Goal: Information Seeking & Learning: Find specific fact

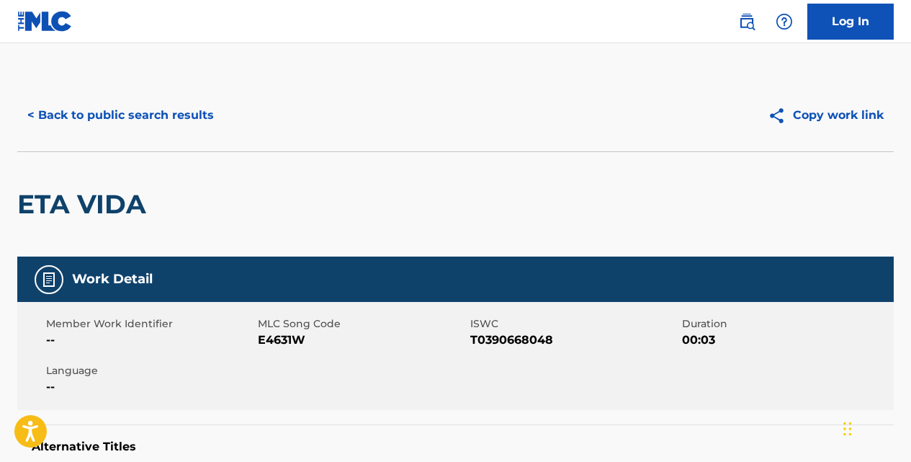
click at [182, 120] on button "< Back to public search results" at bounding box center [120, 115] width 207 height 36
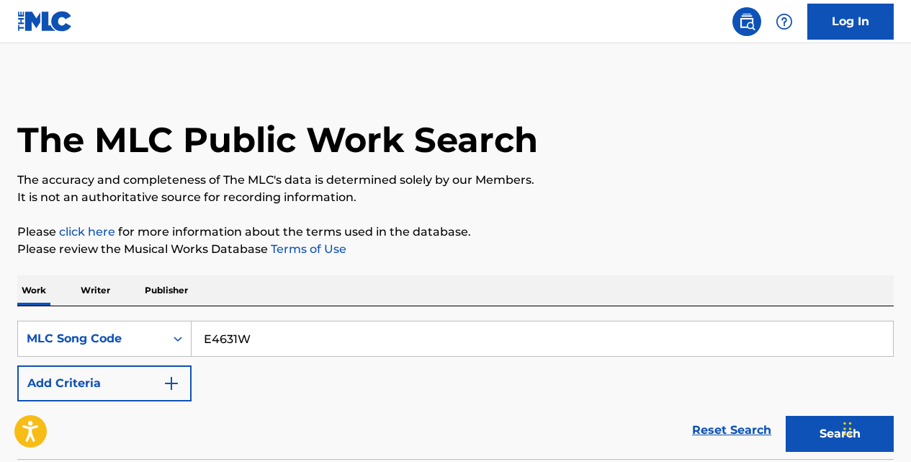
scroll to position [239, 0]
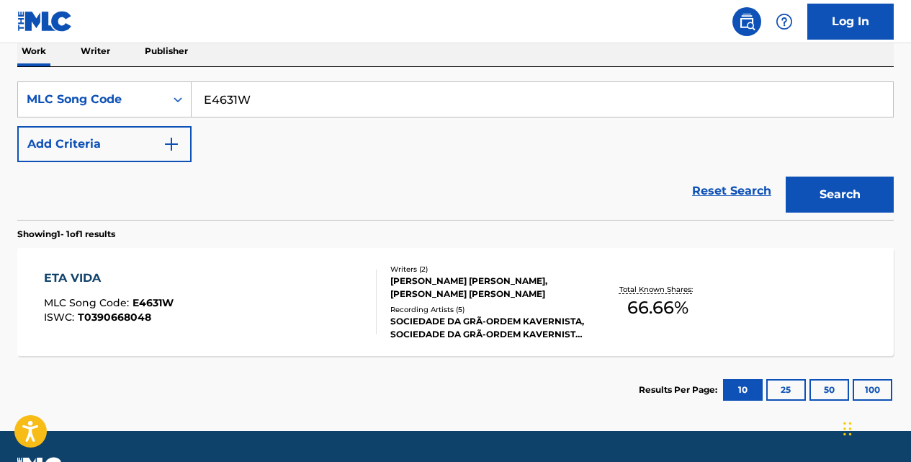
click at [704, 190] on link "Reset Search" at bounding box center [732, 191] width 94 height 32
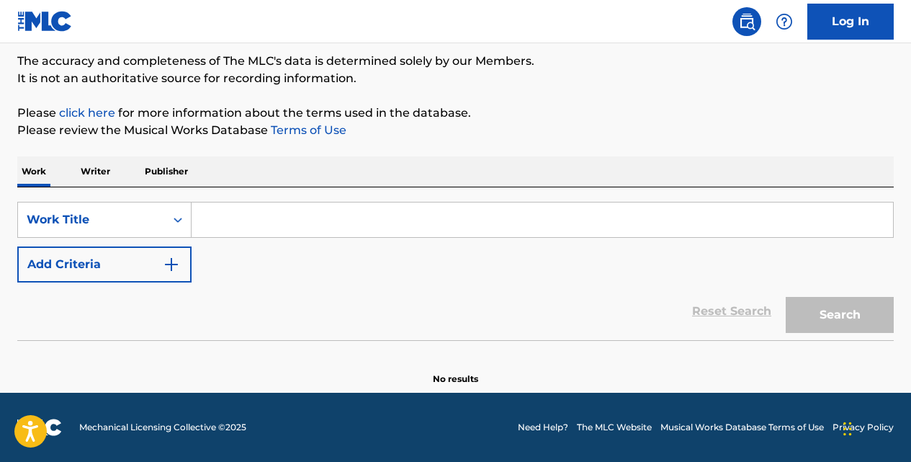
click at [321, 202] on div "Search Form" at bounding box center [543, 220] width 702 height 36
click at [320, 223] on input "Search Form" at bounding box center [543, 219] width 702 height 35
paste input "UN MOJADO SIN LICENCIA"
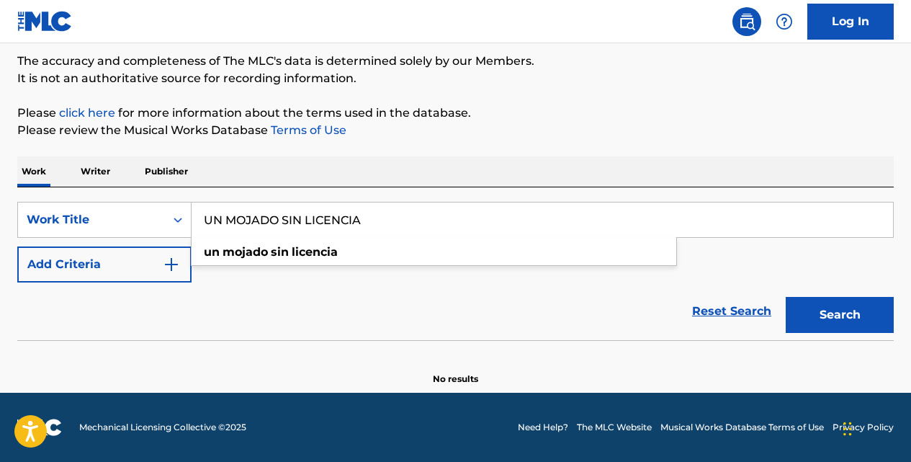
type input "UN MOJADO SIN LICENCIA"
click at [171, 260] on img "Search Form" at bounding box center [171, 264] width 17 height 17
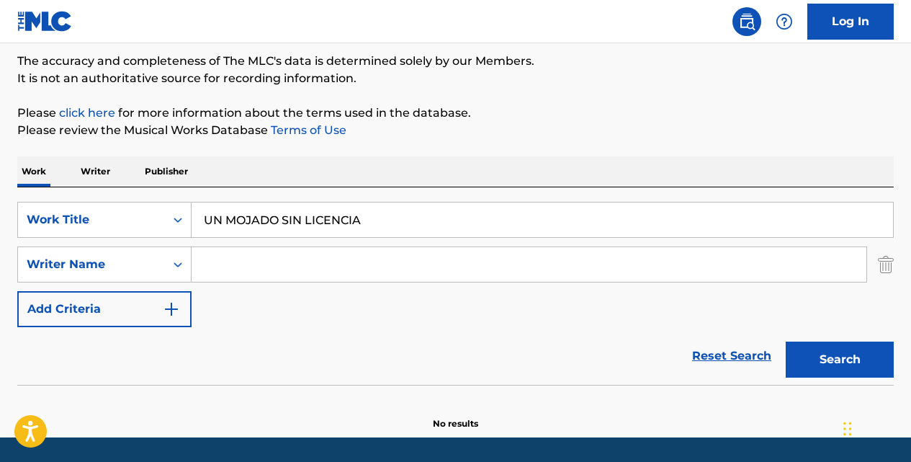
click at [211, 262] on input "Search Form" at bounding box center [529, 264] width 675 height 35
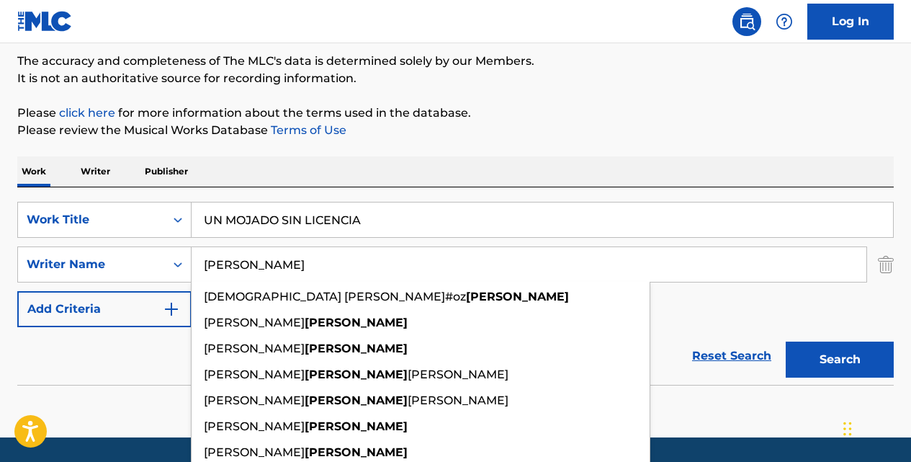
type input "[PERSON_NAME]"
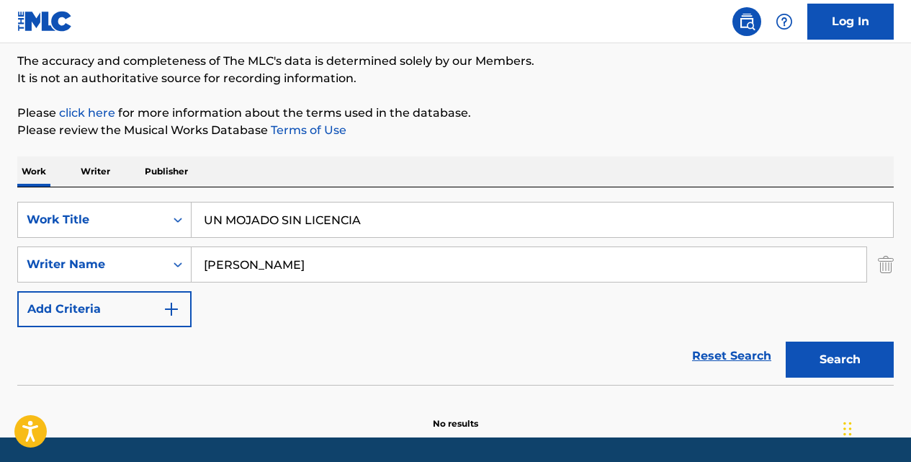
click at [17, 291] on button "Add Criteria" at bounding box center [104, 309] width 174 height 36
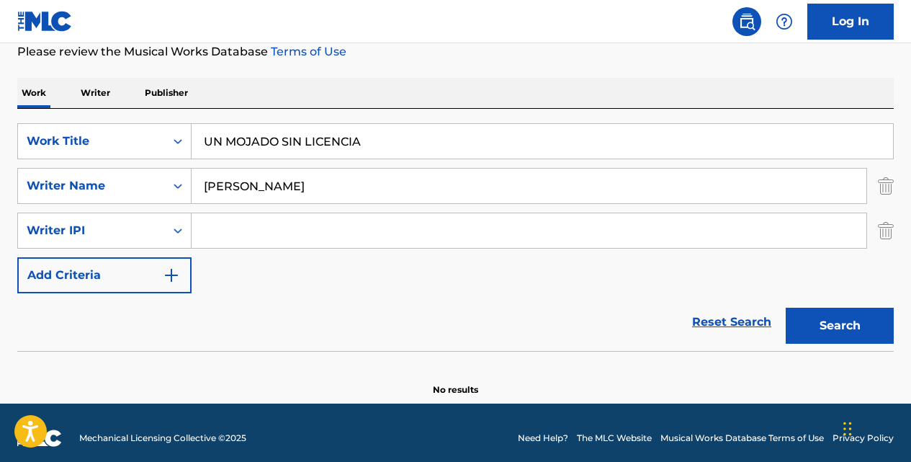
scroll to position [208, 0]
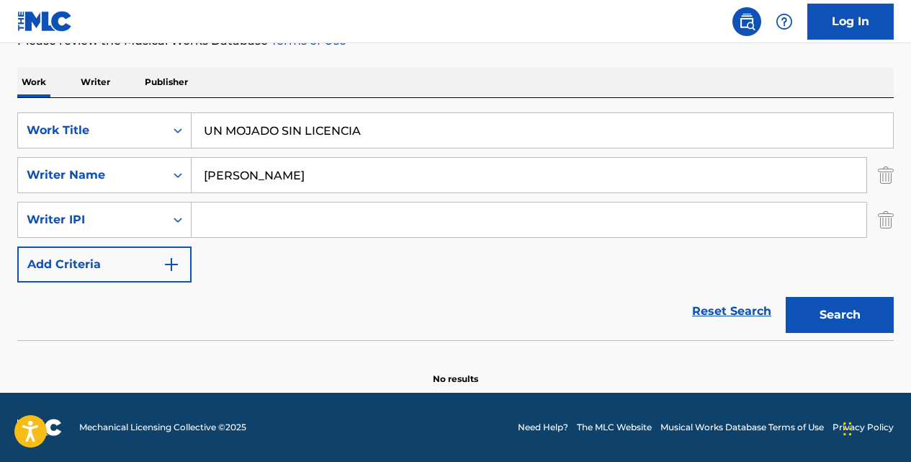
click at [285, 175] on input "[PERSON_NAME]" at bounding box center [529, 175] width 675 height 35
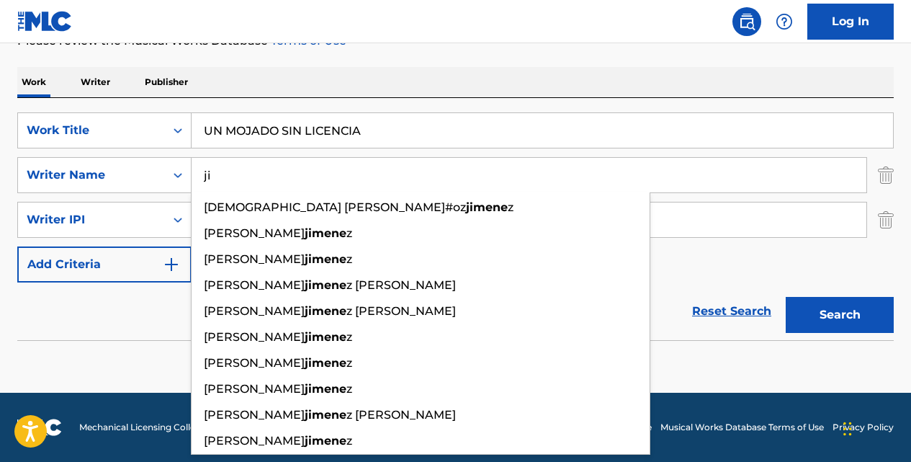
type input "j"
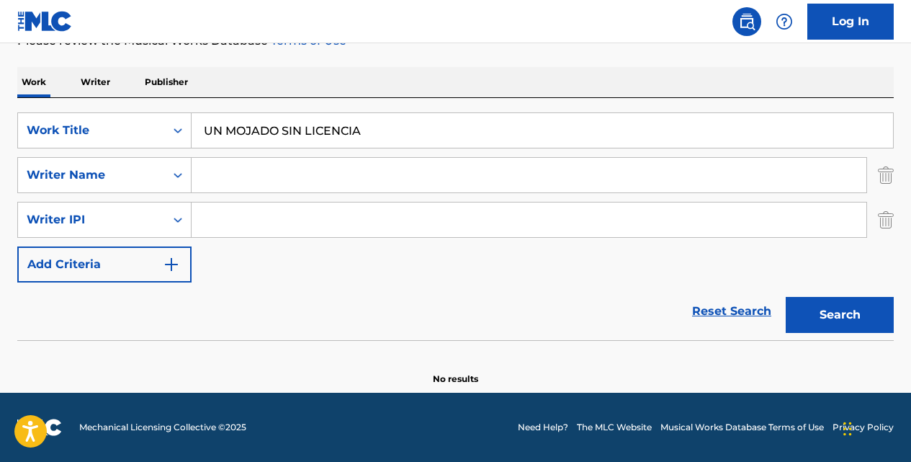
click at [786, 297] on button "Search" at bounding box center [840, 315] width 108 height 36
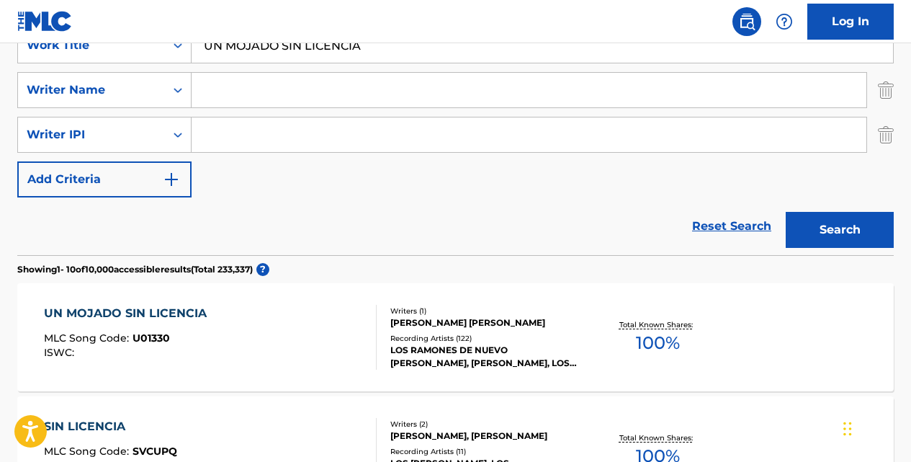
scroll to position [295, 0]
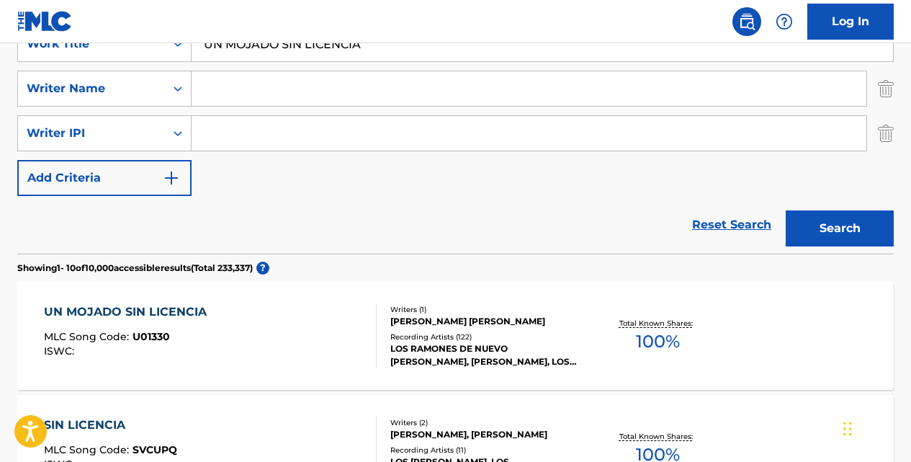
click at [169, 307] on div "UN MOJADO SIN LICENCIA" at bounding box center [129, 311] width 170 height 17
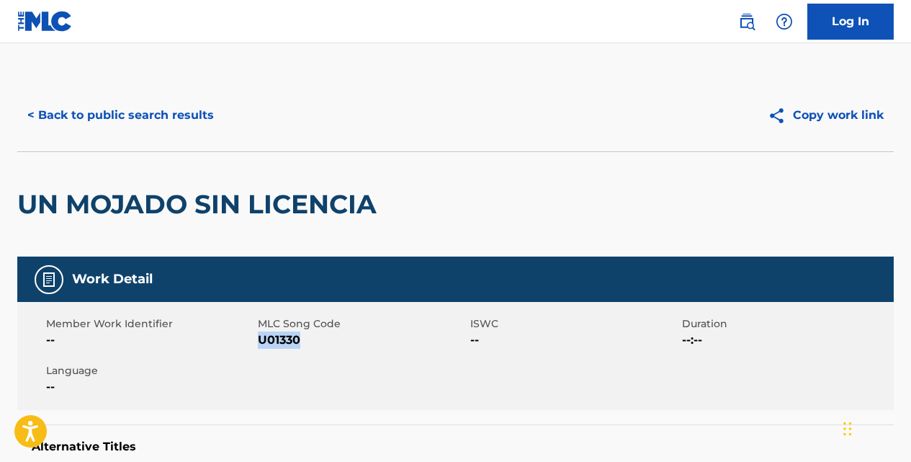
drag, startPoint x: 305, startPoint y: 334, endPoint x: 262, endPoint y: 334, distance: 43.2
click at [262, 334] on span "U01330" at bounding box center [362, 339] width 208 height 17
copy span "U01330"
click at [193, 113] on button "< Back to public search results" at bounding box center [120, 115] width 207 height 36
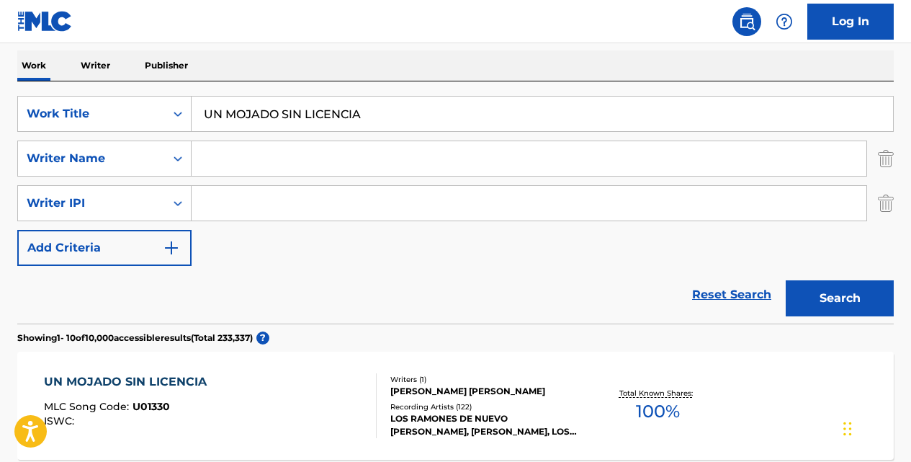
scroll to position [212, 0]
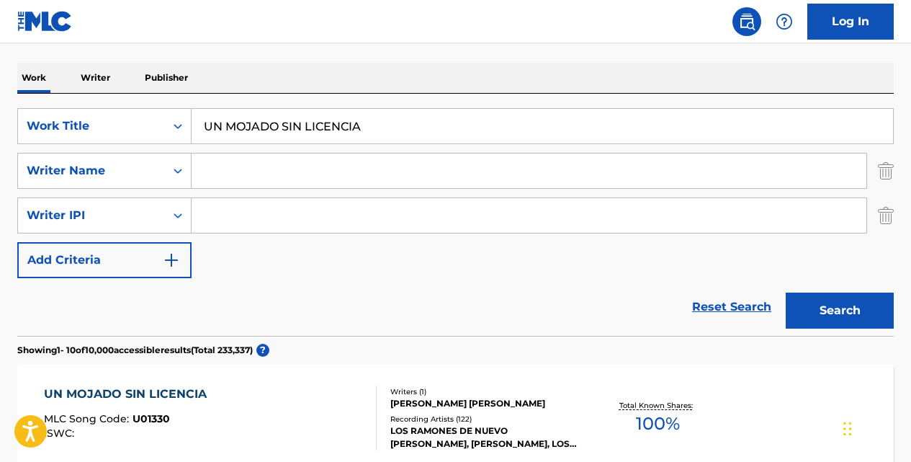
click at [365, 130] on input "UN MOJADO SIN LICENCIA" at bounding box center [543, 126] width 702 height 35
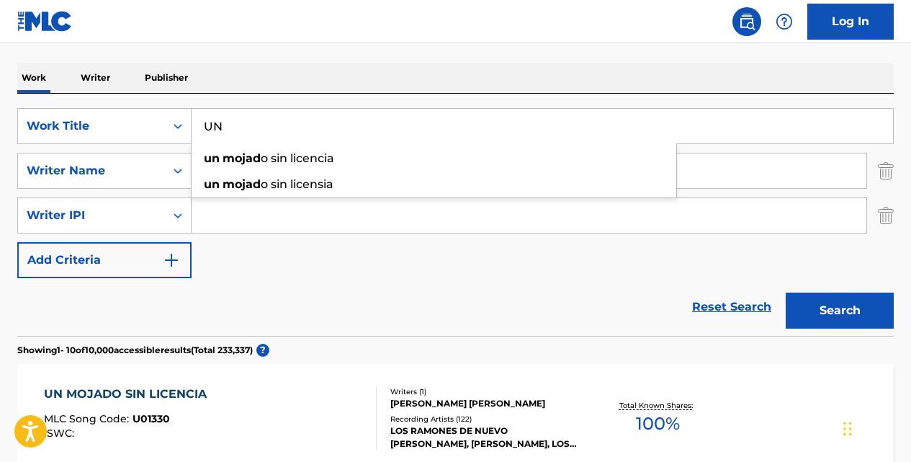
type input "U"
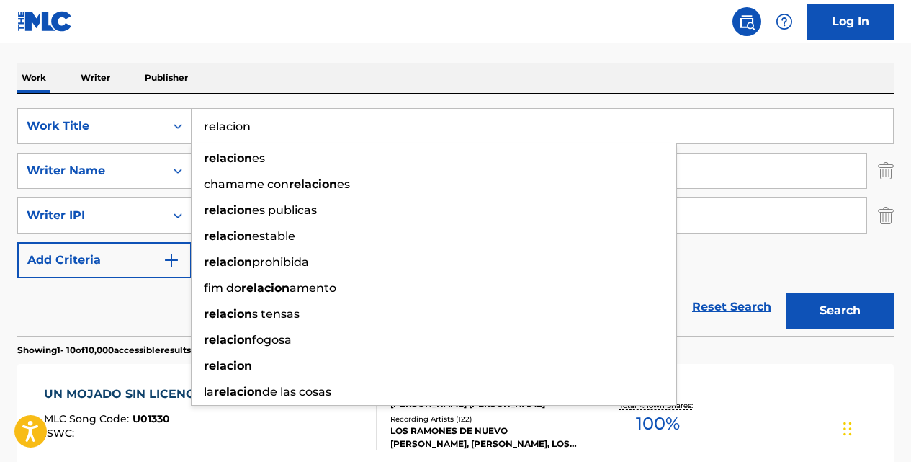
type input "relacion"
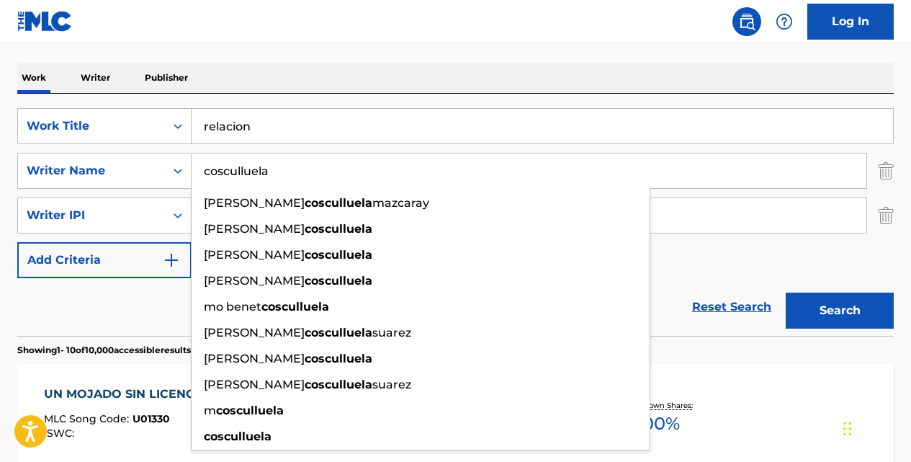
type input "cosculluela"
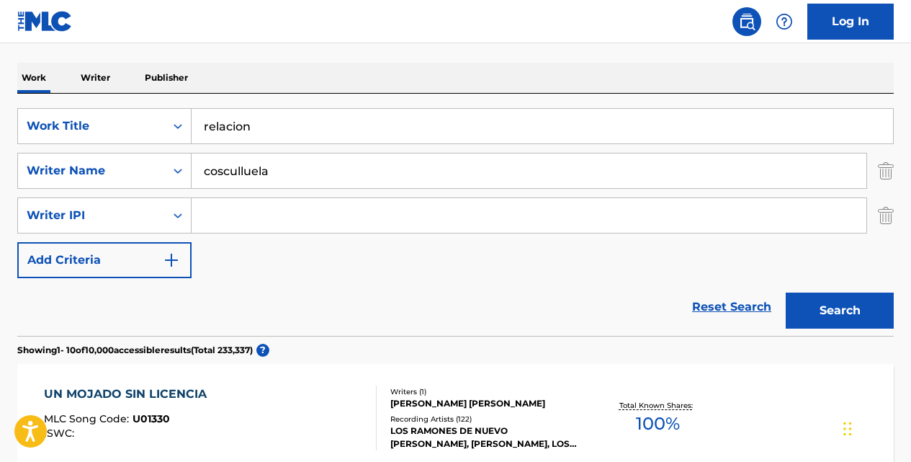
click at [786, 292] on button "Search" at bounding box center [840, 310] width 108 height 36
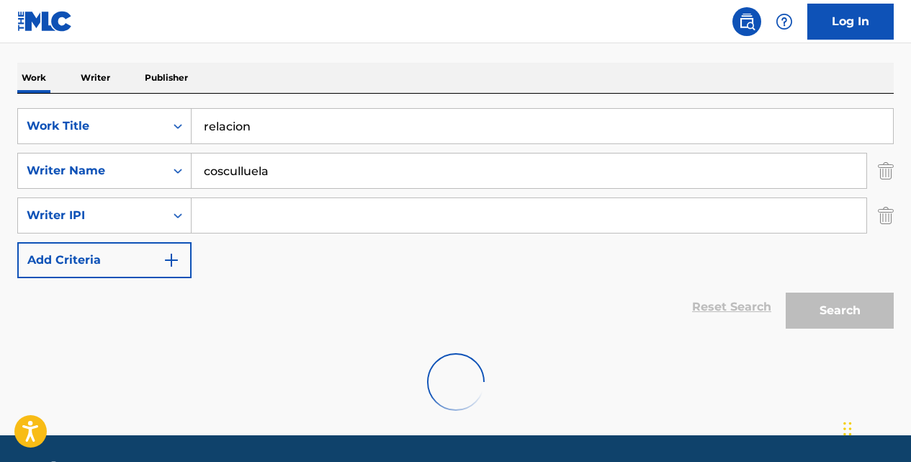
scroll to position [208, 0]
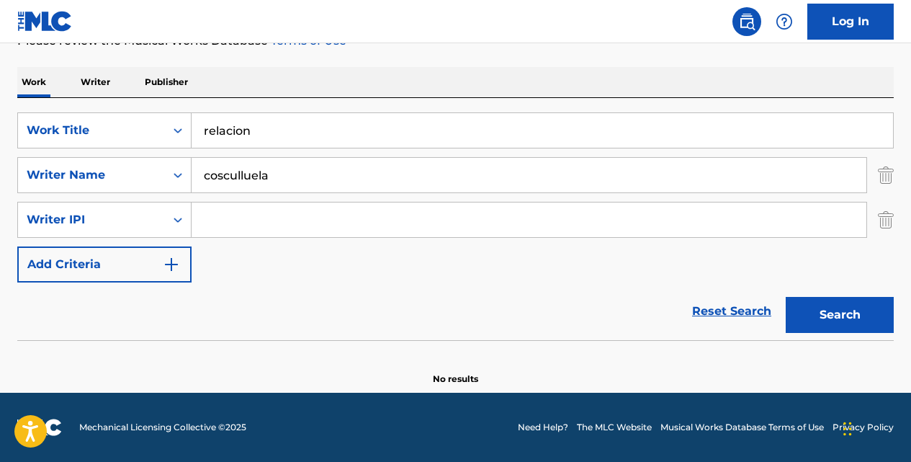
click at [323, 132] on input "relacion" at bounding box center [543, 130] width 702 height 35
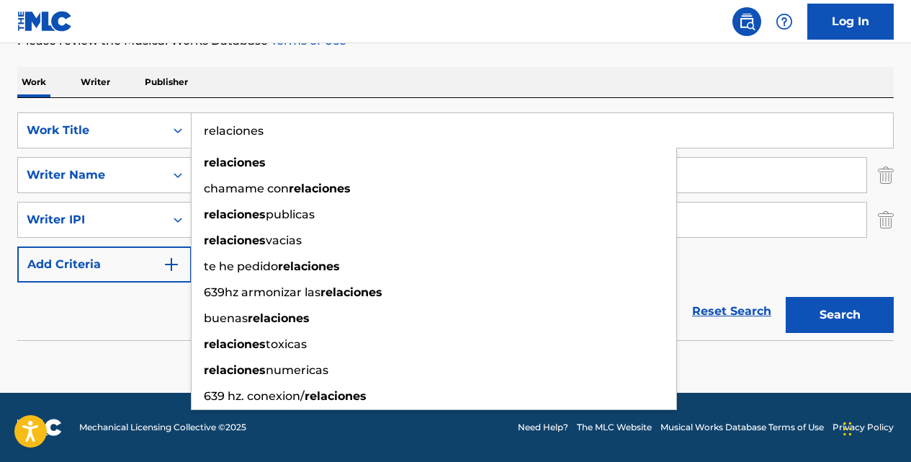
type input "relaciones"
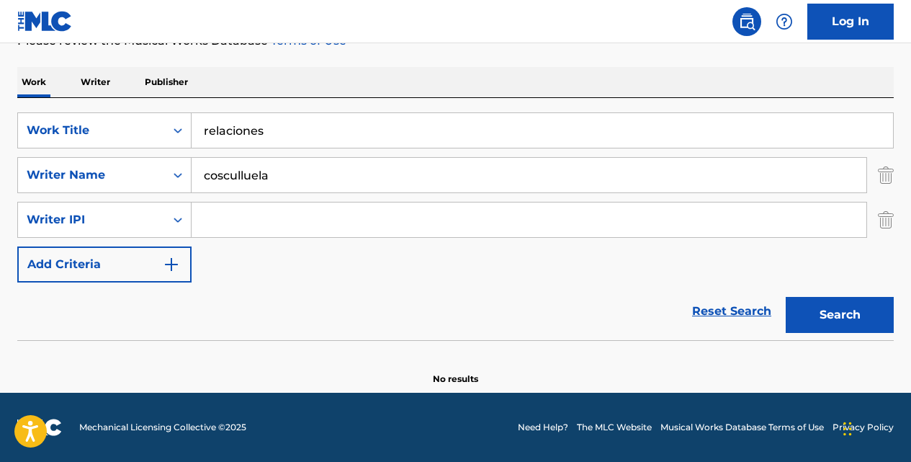
click at [786, 297] on button "Search" at bounding box center [840, 315] width 108 height 36
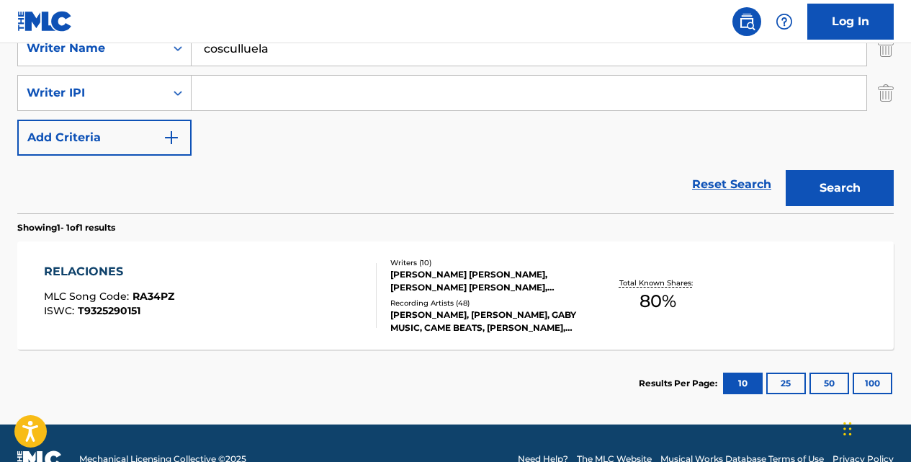
scroll to position [342, 0]
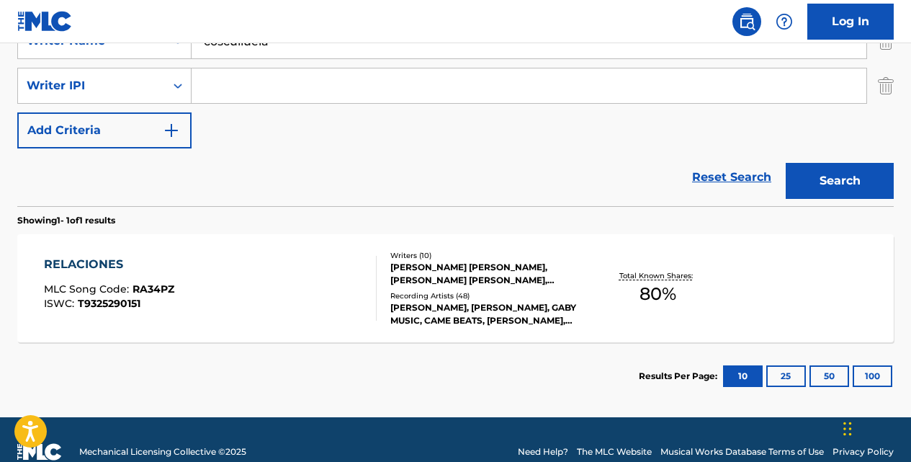
click at [105, 259] on div "RELACIONES" at bounding box center [109, 264] width 130 height 17
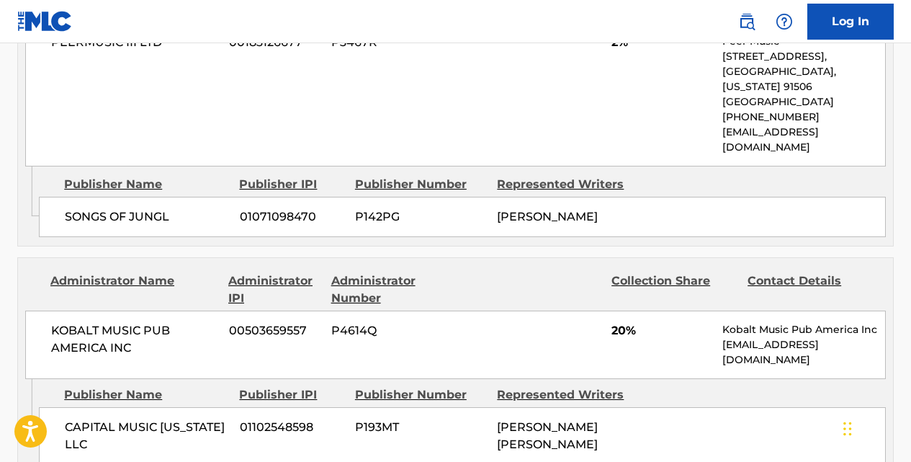
scroll to position [1974, 0]
